Goal: Task Accomplishment & Management: Complete application form

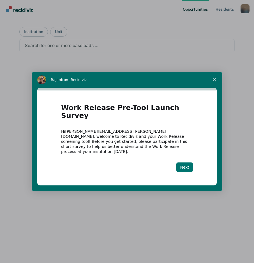
click at [186, 163] on button "Next" at bounding box center [184, 168] width 17 height 10
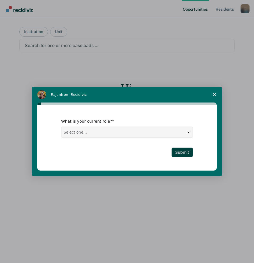
click at [143, 132] on select "Select one... Case Manager FUM Assistant [PERSON_NAME] [PERSON_NAME]" at bounding box center [126, 132] width 131 height 11
select select "FUM"
click at [61, 127] on select "Select one... Case Manager FUM Assistant [PERSON_NAME] [PERSON_NAME]" at bounding box center [126, 132] width 131 height 11
click at [183, 155] on button "Submit" at bounding box center [182, 153] width 21 height 10
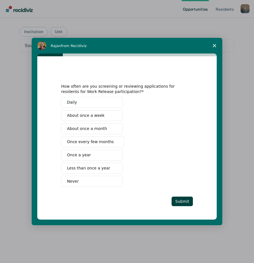
click at [72, 104] on span "Daily" at bounding box center [72, 103] width 10 height 6
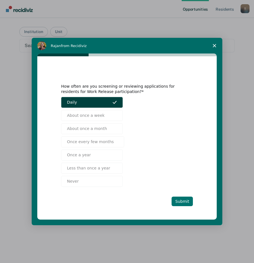
click at [182, 203] on button "Submit" at bounding box center [182, 202] width 21 height 10
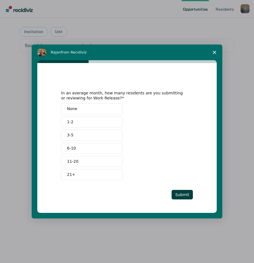
click at [75, 174] on button "21+" at bounding box center [92, 174] width 62 height 11
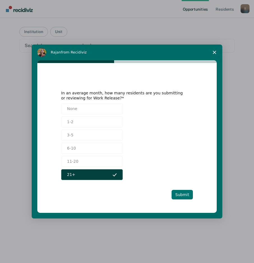
click at [182, 194] on button "Submit" at bounding box center [182, 195] width 21 height 10
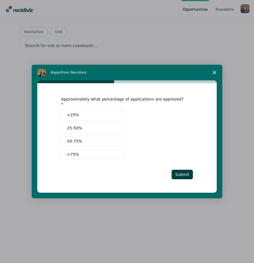
click at [83, 141] on button "50-75%" at bounding box center [92, 141] width 62 height 11
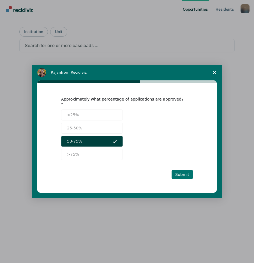
click at [185, 173] on button "Submit" at bounding box center [182, 175] width 21 height 10
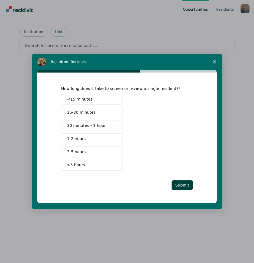
click at [84, 99] on span "<15 minutes" at bounding box center [80, 99] width 26 height 6
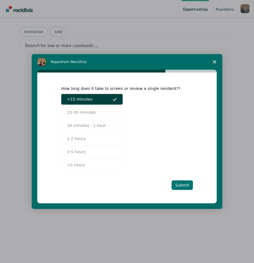
click at [174, 184] on button "Submit" at bounding box center [182, 186] width 21 height 10
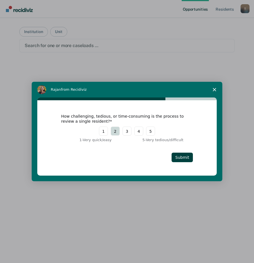
click at [111, 133] on button "2" at bounding box center [115, 131] width 9 height 9
click at [181, 157] on button "Submit" at bounding box center [182, 158] width 21 height 10
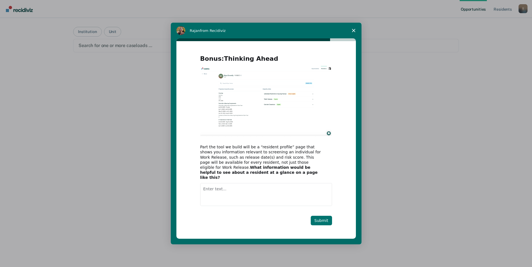
click at [320, 221] on button "Submit" at bounding box center [321, 221] width 21 height 10
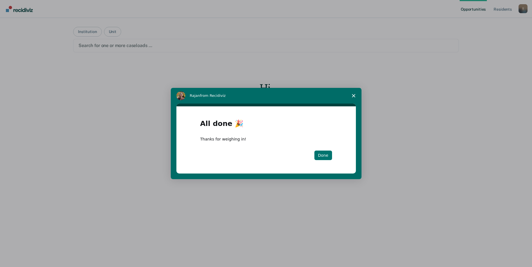
click at [326, 157] on button "Done" at bounding box center [323, 156] width 18 height 10
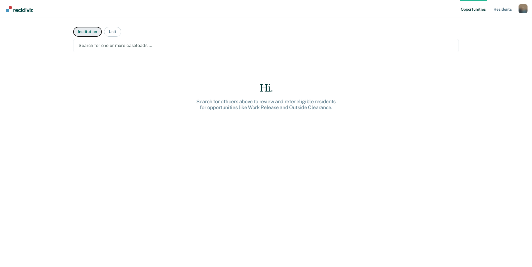
click at [97, 33] on button "Institution" at bounding box center [87, 32] width 28 height 10
click at [101, 45] on div at bounding box center [265, 45] width 375 height 6
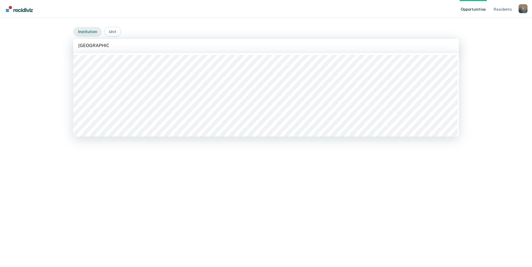
type input "South Central C"
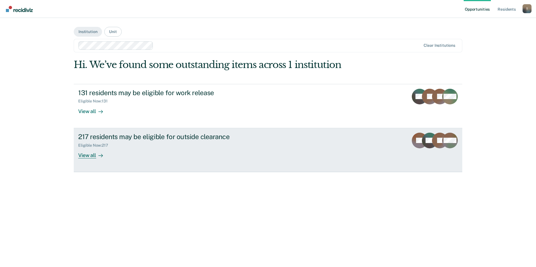
click at [87, 155] on div "View all" at bounding box center [93, 153] width 31 height 11
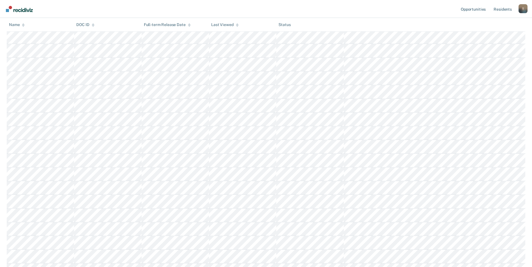
scroll to position [2046, 0]
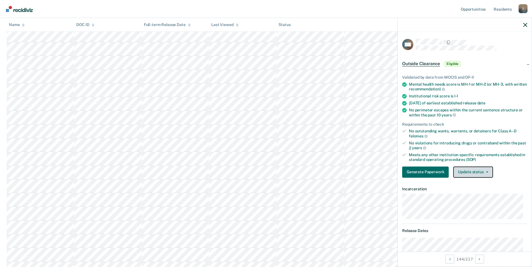
click at [472, 173] on button "Update status" at bounding box center [473, 172] width 40 height 11
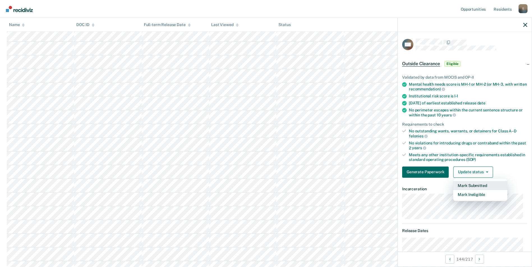
scroll to position [1906, 0]
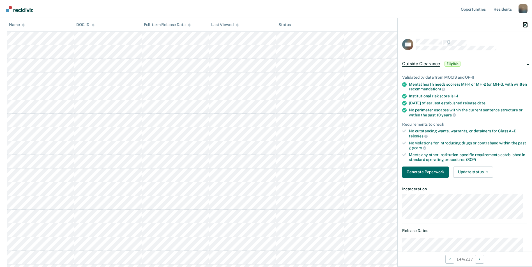
click at [523, 24] on icon "button" at bounding box center [525, 25] width 4 height 4
click at [480, 172] on button "Update status" at bounding box center [473, 172] width 40 height 11
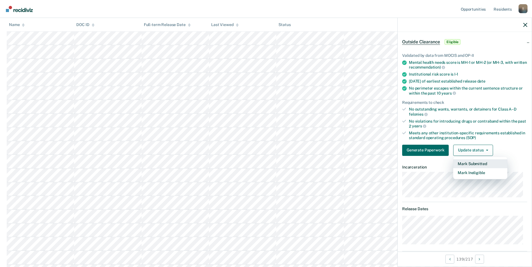
scroll to position [0, 0]
